Goal: Check status: Check status

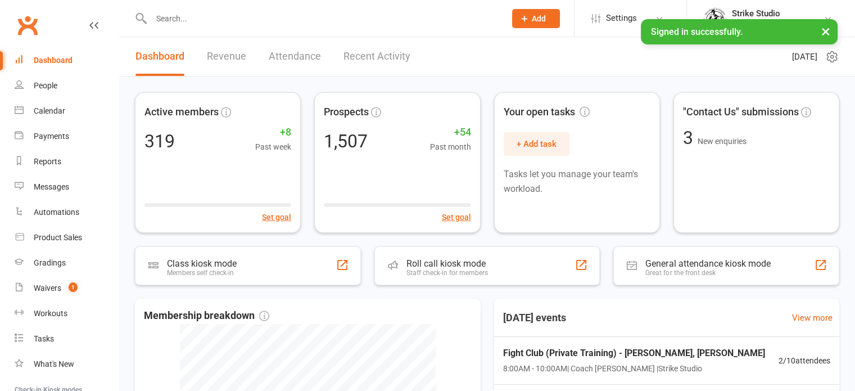
click at [182, 25] on input "text" at bounding box center [323, 19] width 350 height 16
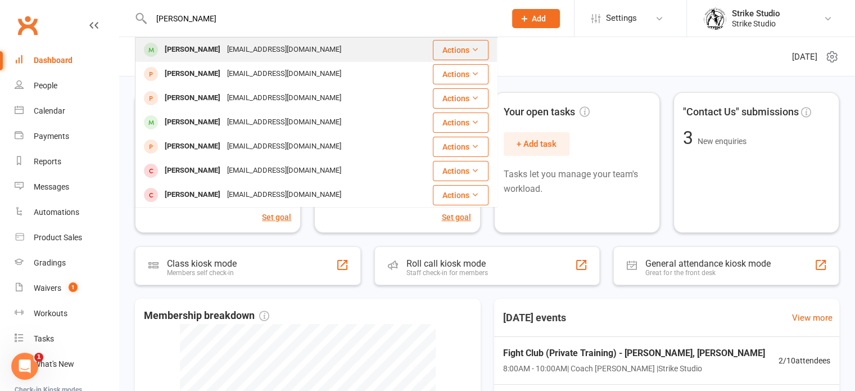
type input "[PERSON_NAME]"
click at [224, 53] on div "[EMAIL_ADDRESS][DOMAIN_NAME]" at bounding box center [284, 50] width 121 height 16
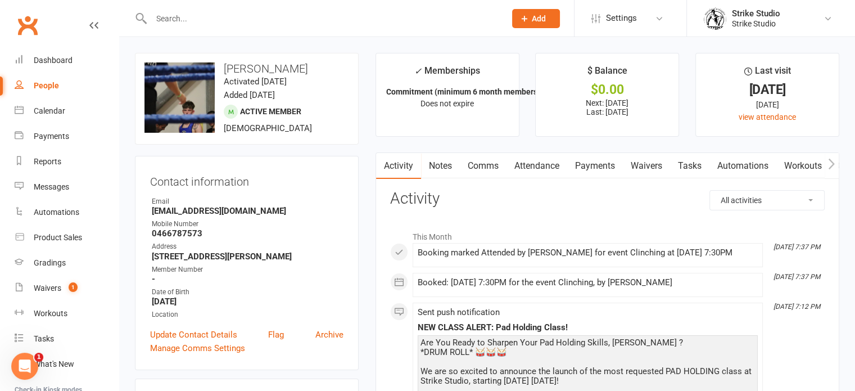
click at [524, 159] on link "Attendance" at bounding box center [537, 166] width 61 height 26
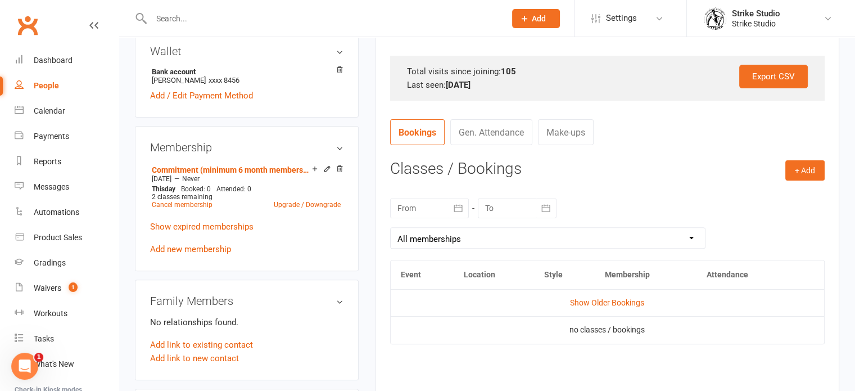
scroll to position [413, 0]
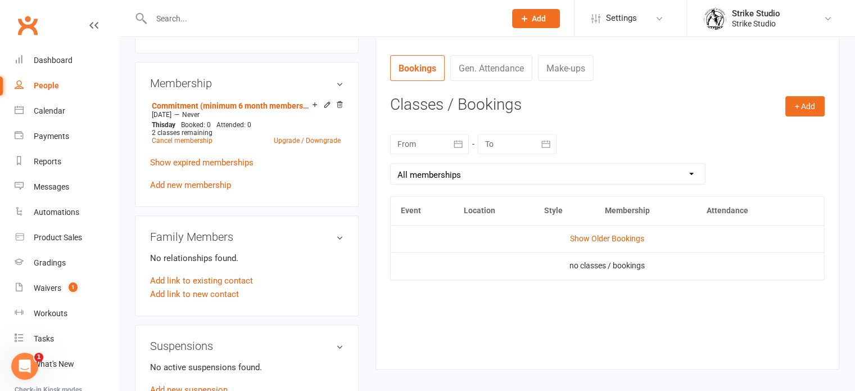
click at [459, 147] on icon "button" at bounding box center [458, 143] width 11 height 11
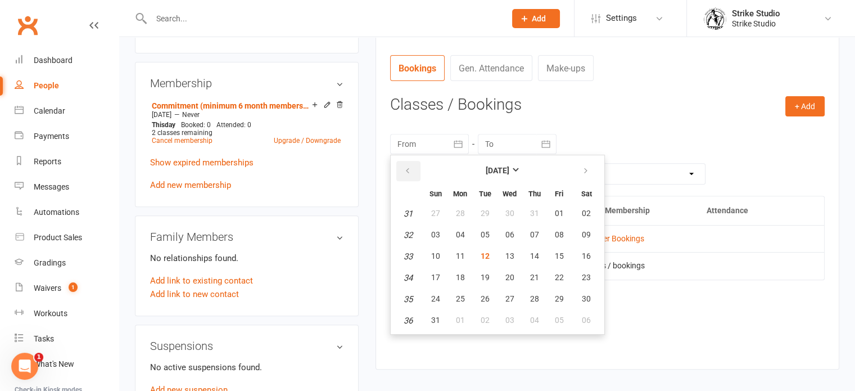
click at [408, 173] on icon "button" at bounding box center [408, 170] width 8 height 9
click at [435, 254] on span "15" at bounding box center [435, 255] width 9 height 9
type input "[DATE]"
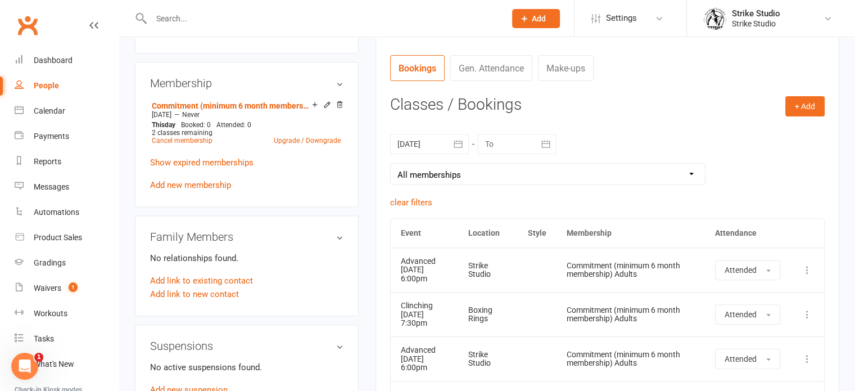
click at [543, 139] on icon "button" at bounding box center [546, 143] width 11 height 11
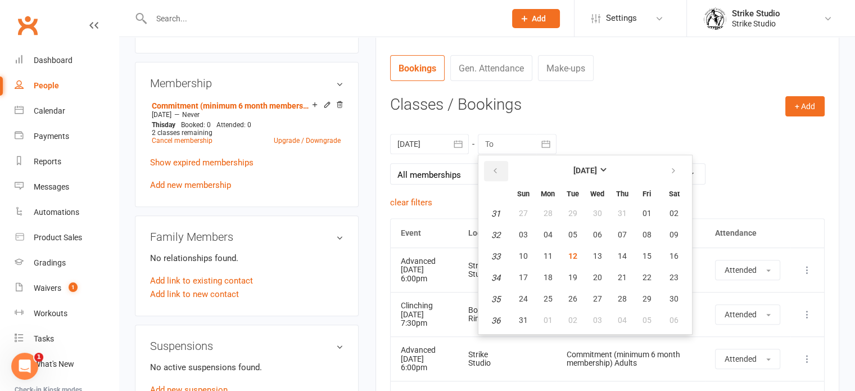
click at [499, 169] on button "button" at bounding box center [496, 171] width 24 height 20
click at [501, 172] on button "button" at bounding box center [496, 171] width 24 height 20
click at [524, 269] on button "22" at bounding box center [524, 278] width 24 height 20
type input "[DATE]"
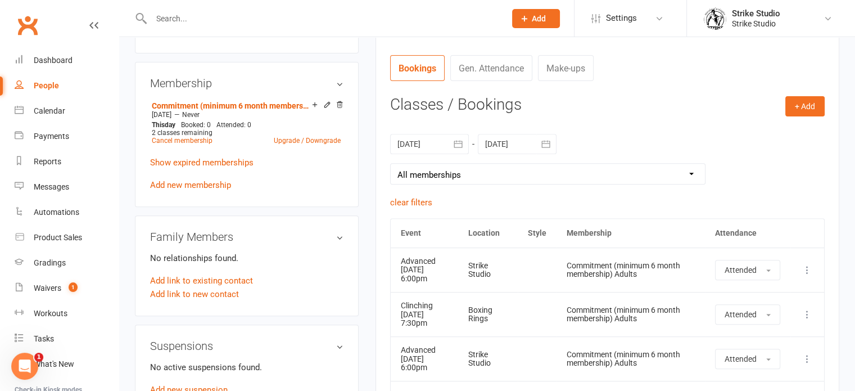
click at [548, 138] on icon "button" at bounding box center [546, 143] width 11 height 11
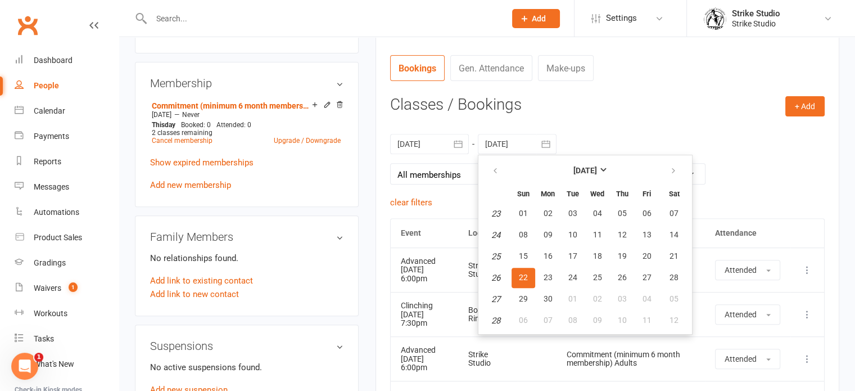
click at [500, 274] on em "26" at bounding box center [496, 278] width 9 height 10
click at [501, 276] on td "26" at bounding box center [496, 278] width 29 height 20
click at [496, 277] on em "26" at bounding box center [496, 278] width 9 height 10
click at [620, 123] on div "[DATE] [DATE] Sun Mon Tue Wed Thu Fri Sat 23 01 02 03 04 05 06 07 24 08 09 10 1…" at bounding box center [607, 159] width 435 height 73
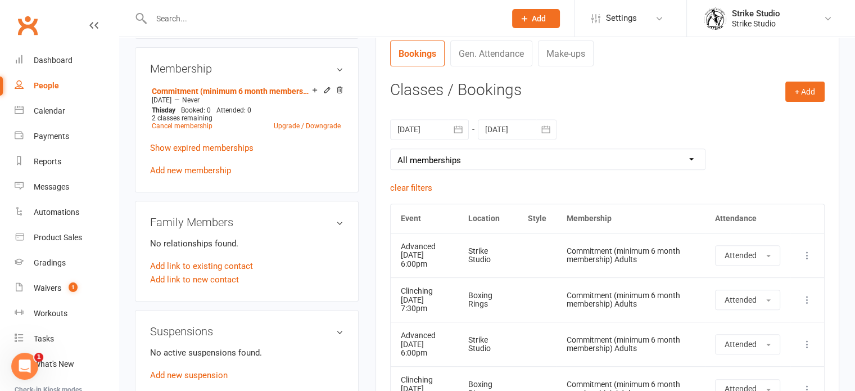
scroll to position [425, 0]
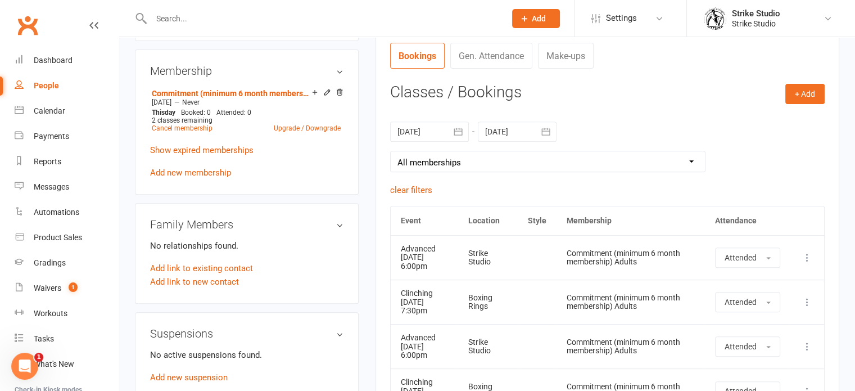
click at [457, 130] on icon "button" at bounding box center [458, 131] width 11 height 11
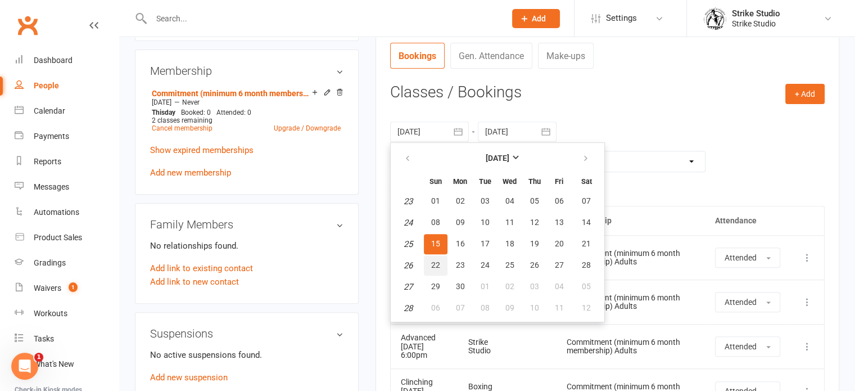
click at [435, 263] on span "22" at bounding box center [435, 264] width 9 height 9
type input "[DATE]"
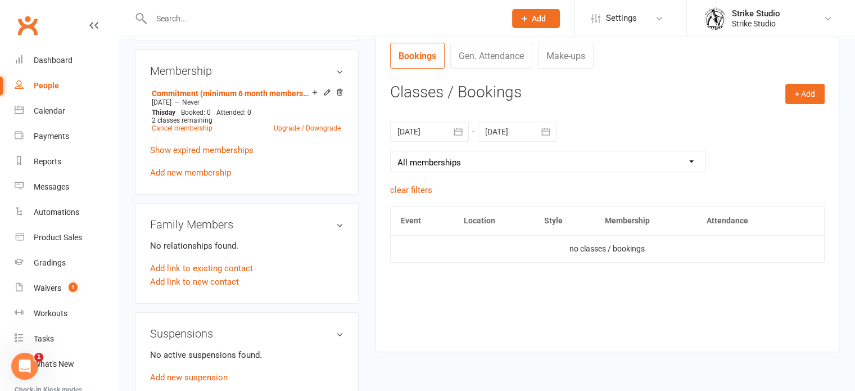
click at [544, 131] on icon "button" at bounding box center [546, 131] width 11 height 11
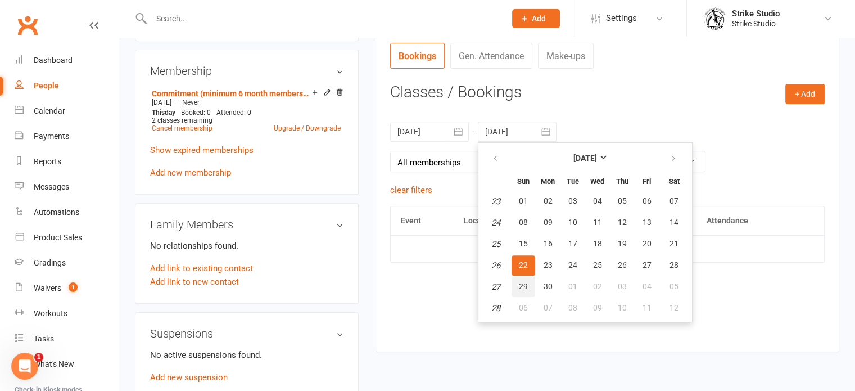
click at [519, 283] on span "29" at bounding box center [523, 286] width 9 height 9
type input "[DATE]"
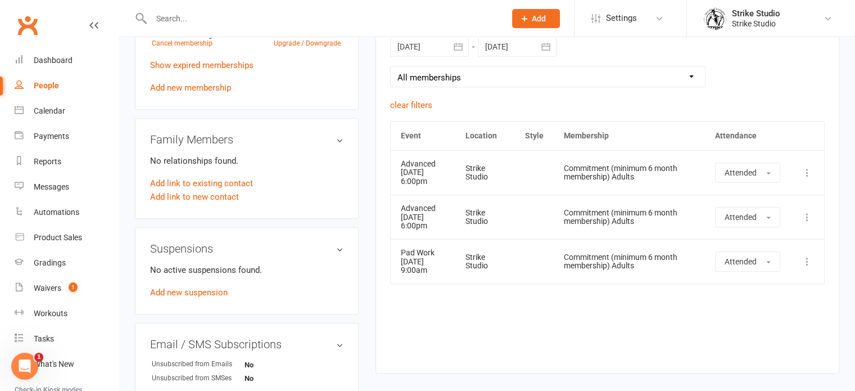
scroll to position [532, 0]
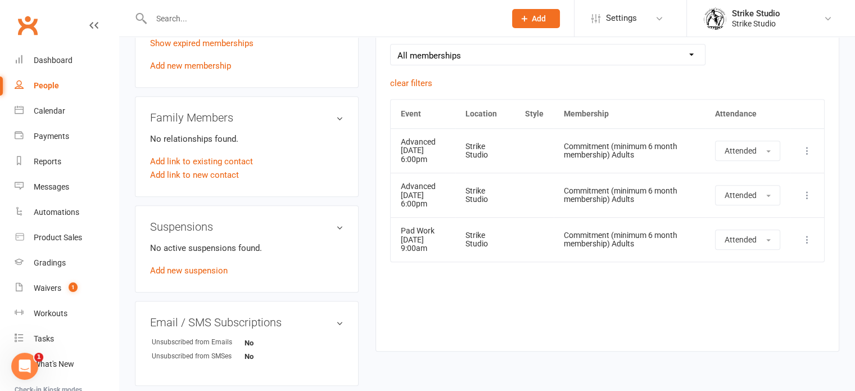
click at [443, 269] on div "Event Location Style Membership Attendance Show Older Bookings Advanced [DATE] …" at bounding box center [607, 217] width 435 height 236
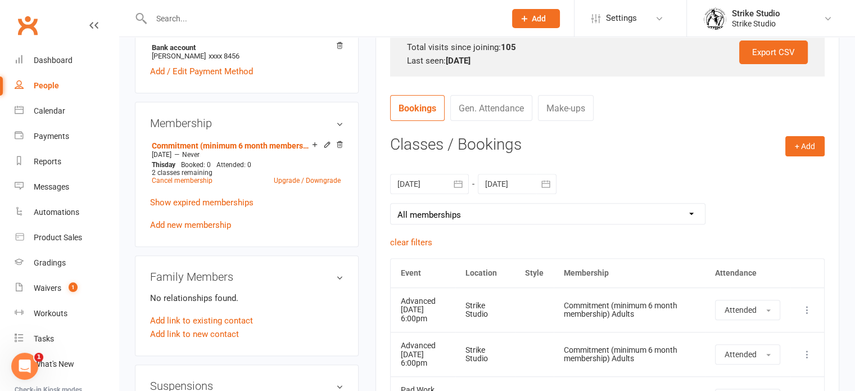
scroll to position [369, 0]
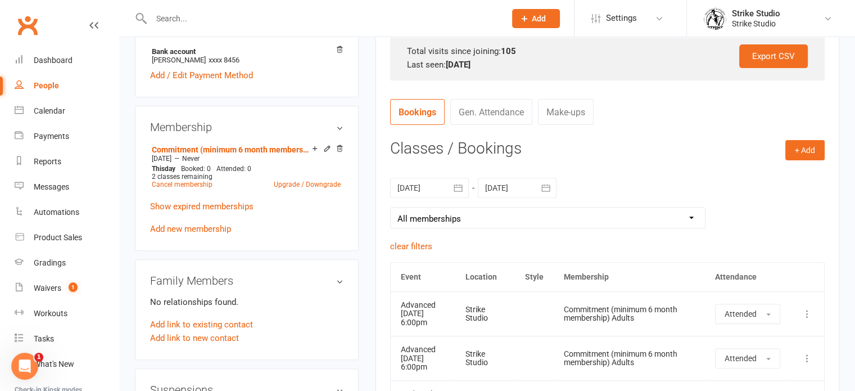
click at [460, 188] on icon "button" at bounding box center [458, 187] width 11 height 11
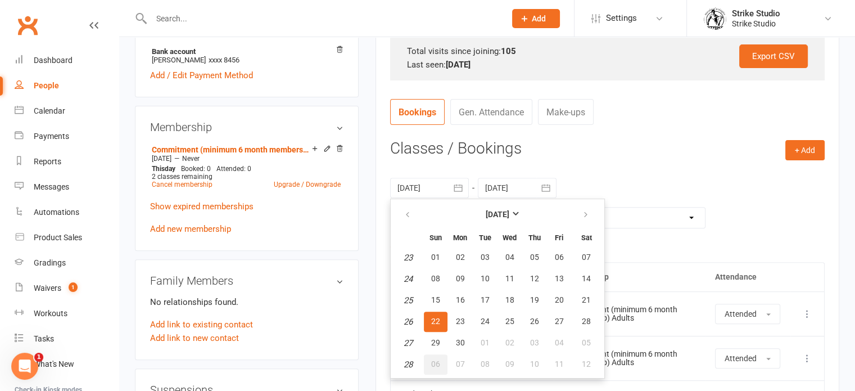
click at [438, 362] on span "06" at bounding box center [435, 363] width 9 height 9
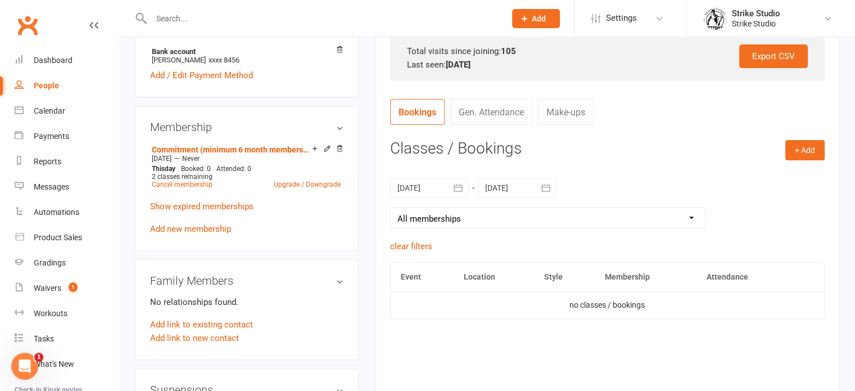
click at [460, 188] on icon "button" at bounding box center [458, 187] width 11 height 11
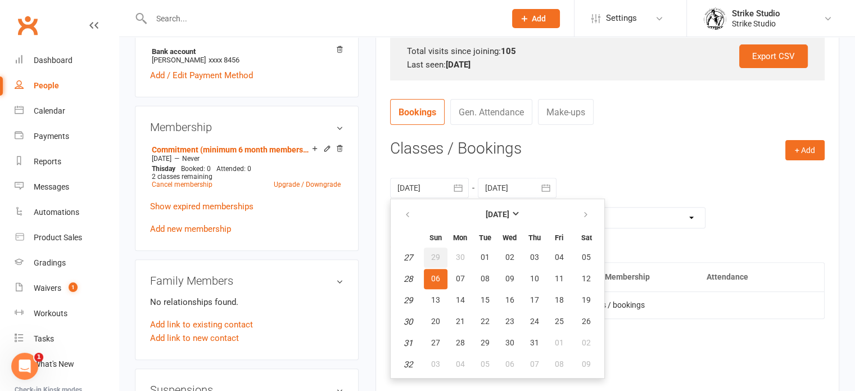
click at [440, 251] on button "29" at bounding box center [436, 257] width 24 height 20
type input "[DATE]"
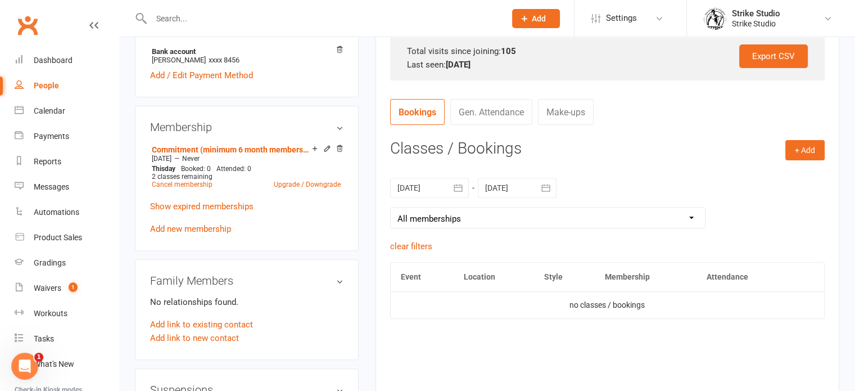
click at [547, 187] on icon "button" at bounding box center [546, 187] width 11 height 11
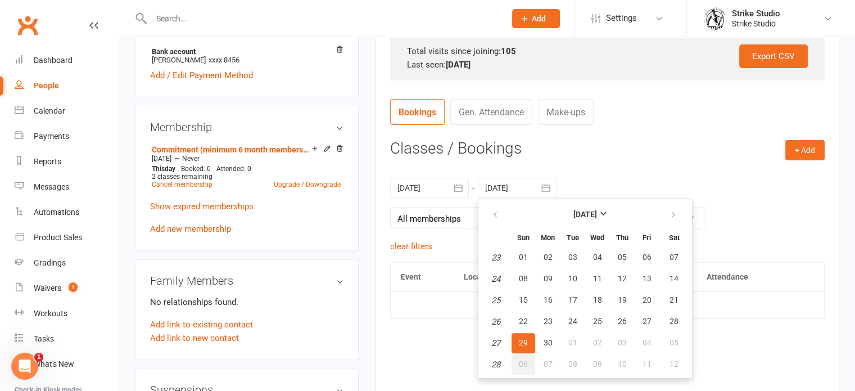
click at [524, 364] on span "06" at bounding box center [523, 363] width 9 height 9
type input "[DATE]"
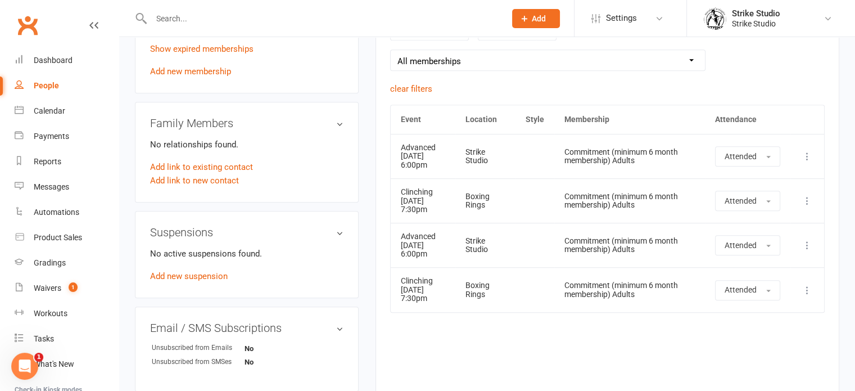
scroll to position [533, 0]
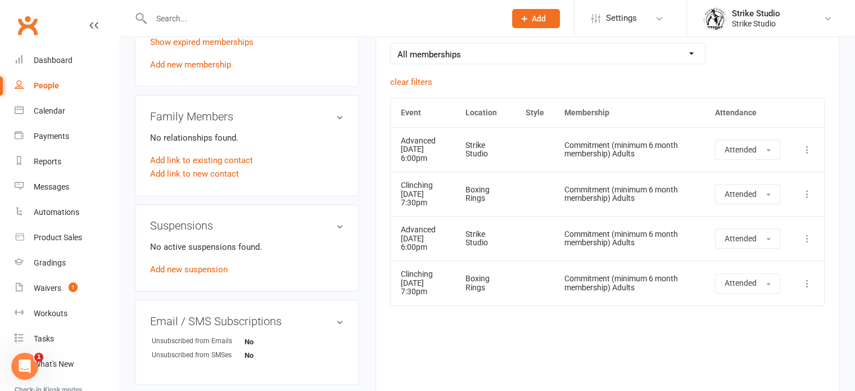
click at [483, 340] on div "Event Location Style Membership Attendance Show Older Bookings Advanced [DATE] …" at bounding box center [607, 238] width 435 height 280
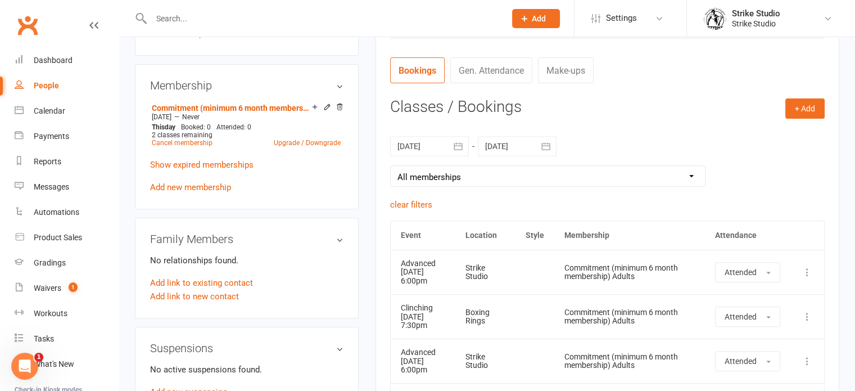
scroll to position [409, 0]
click at [459, 143] on icon "button" at bounding box center [458, 147] width 11 height 11
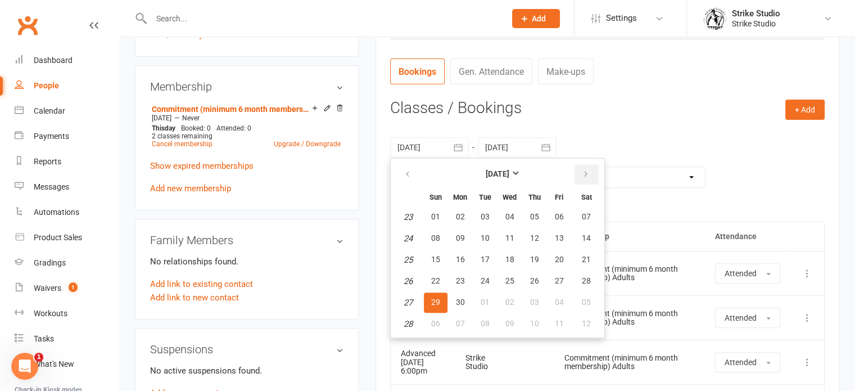
click at [583, 178] on button "button" at bounding box center [587, 174] width 24 height 20
click at [434, 240] on span "06" at bounding box center [435, 237] width 9 height 9
type input "[DATE]"
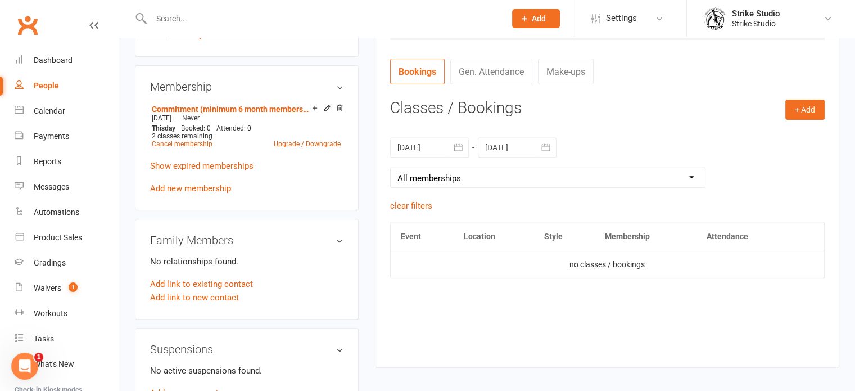
click at [550, 146] on icon "button" at bounding box center [546, 146] width 8 height 7
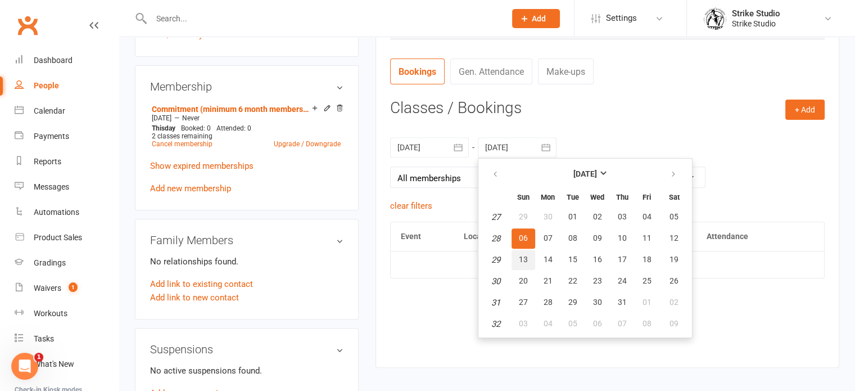
click at [520, 258] on span "13" at bounding box center [523, 259] width 9 height 9
type input "[DATE]"
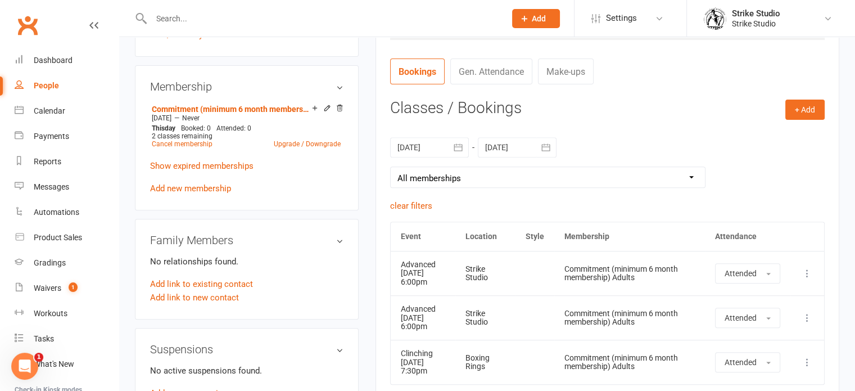
scroll to position [558, 0]
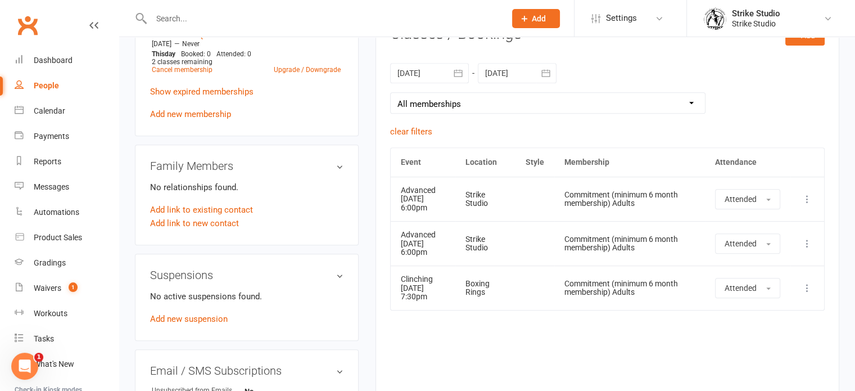
click at [506, 292] on div "Boxing Rings" at bounding box center [486, 288] width 40 height 17
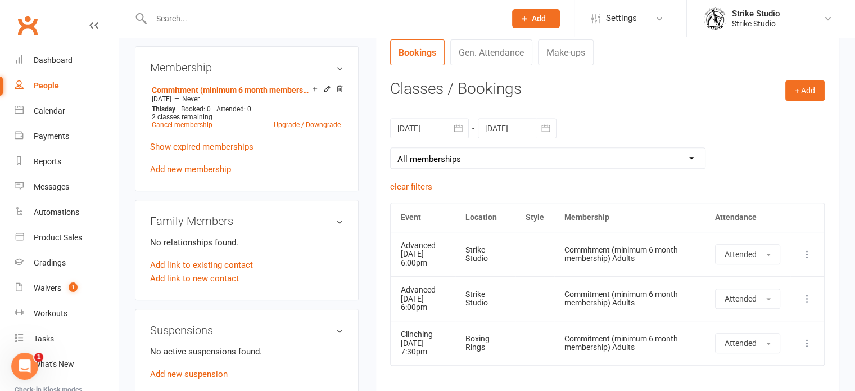
scroll to position [423, 0]
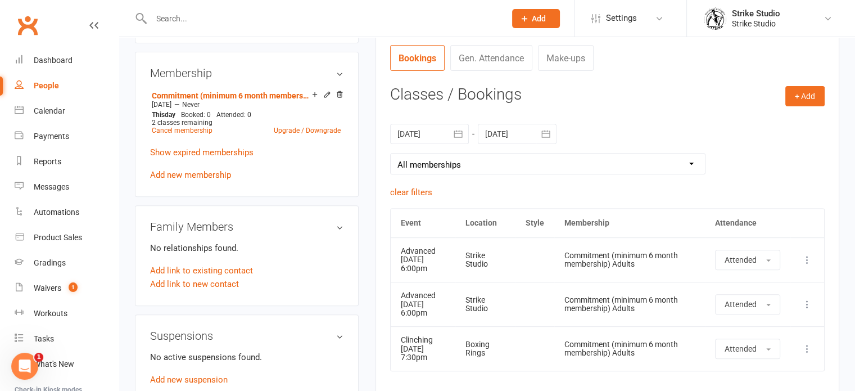
click at [458, 133] on icon "button" at bounding box center [458, 133] width 11 height 11
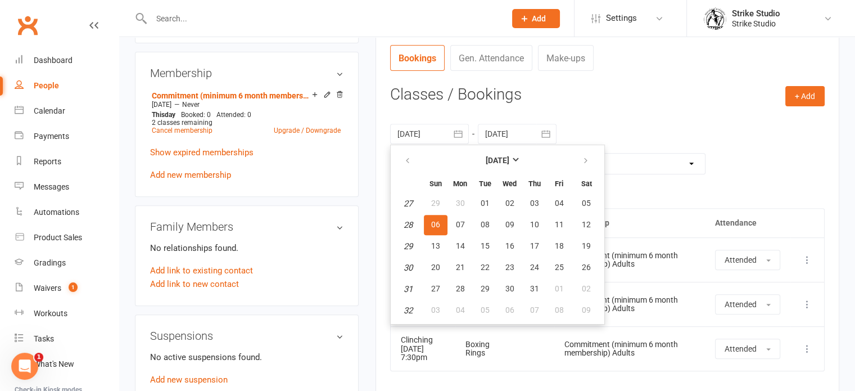
click at [621, 140] on div "[DATE] [DATE] Sun Mon Tue Wed Thu Fri Sat 27 29 30 01 02 03 04 05 28 06 07 08 0…" at bounding box center [607, 148] width 435 height 73
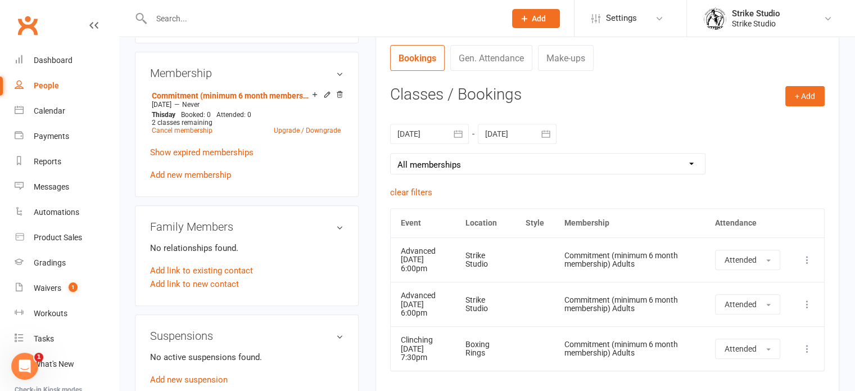
click at [463, 127] on button "button" at bounding box center [459, 134] width 20 height 20
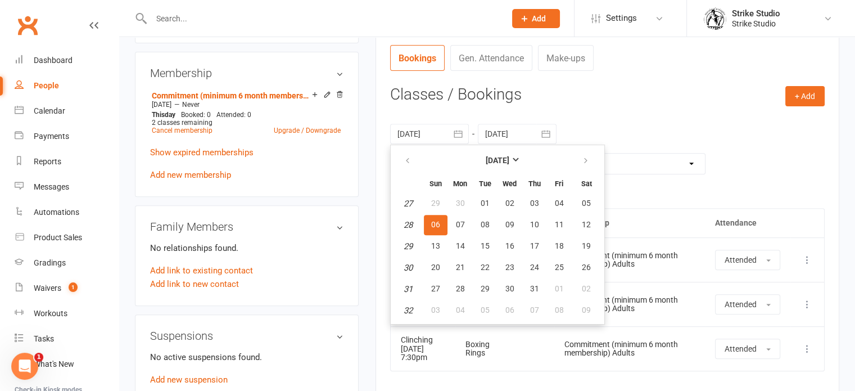
click at [622, 86] on h3 "Classes / Bookings" at bounding box center [607, 94] width 435 height 17
